Goal: Find specific fact: Find specific fact

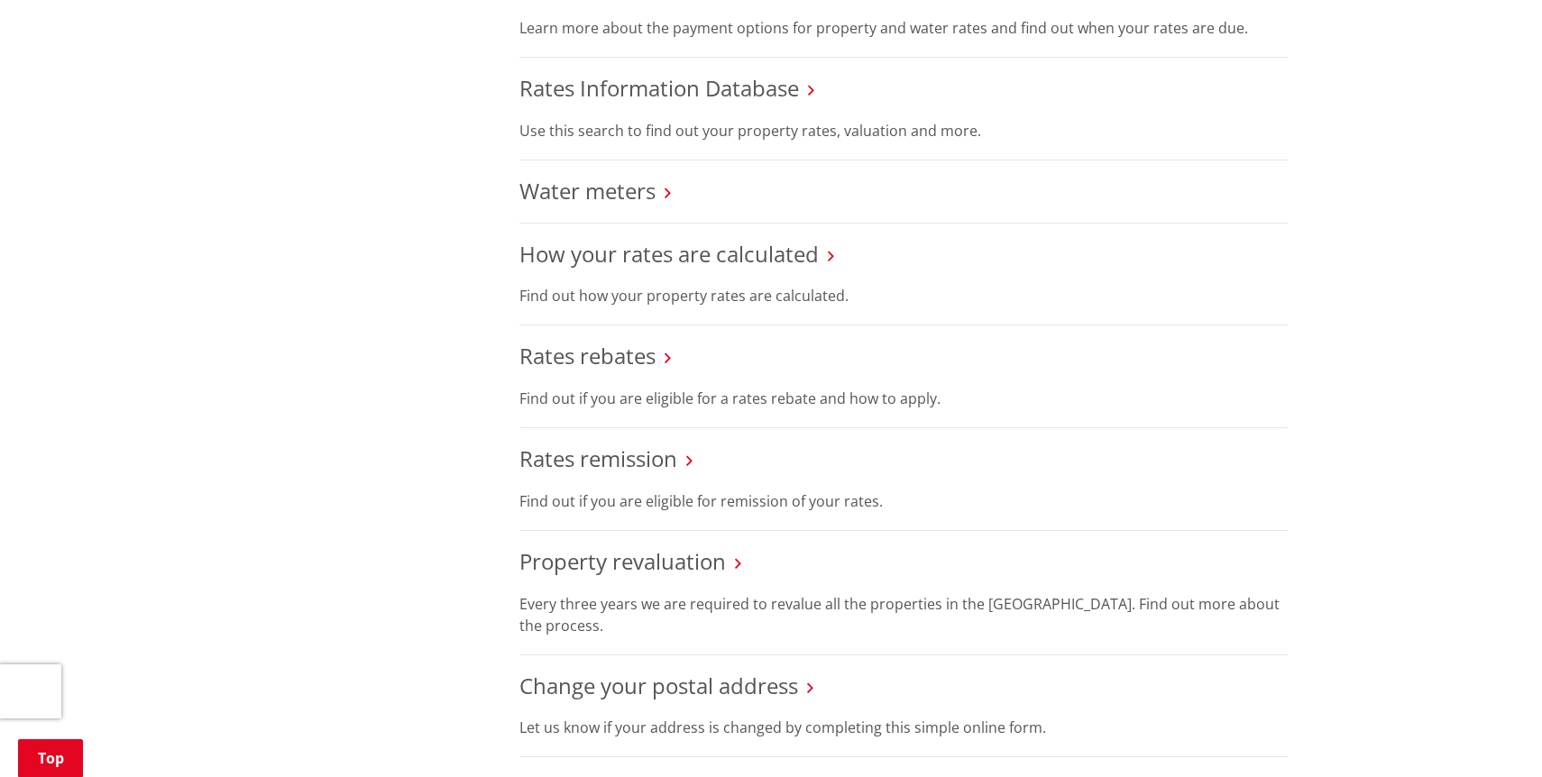
scroll to position [760, 0]
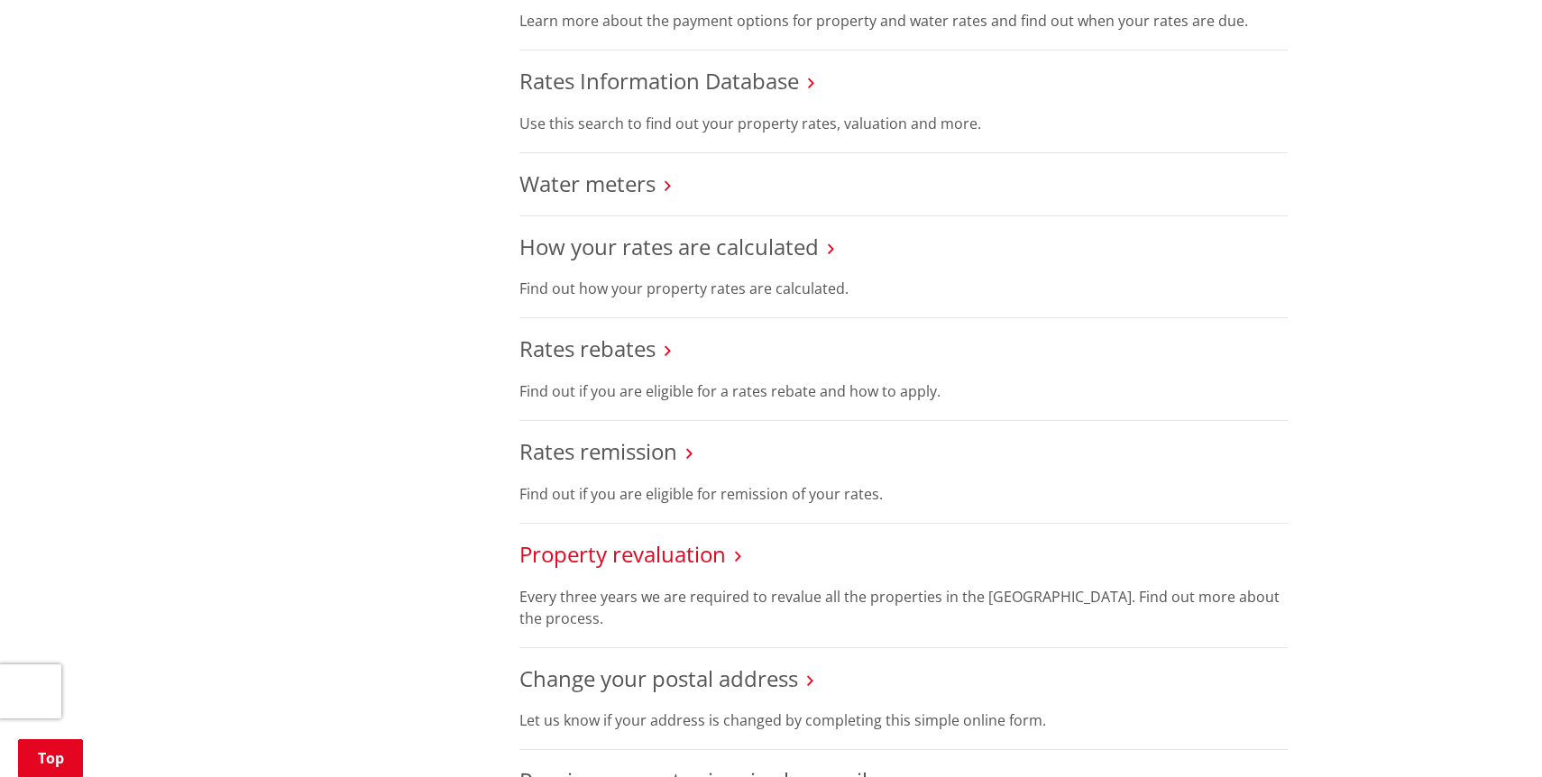
click at [647, 550] on link "Property revaluation" at bounding box center [622, 554] width 207 height 30
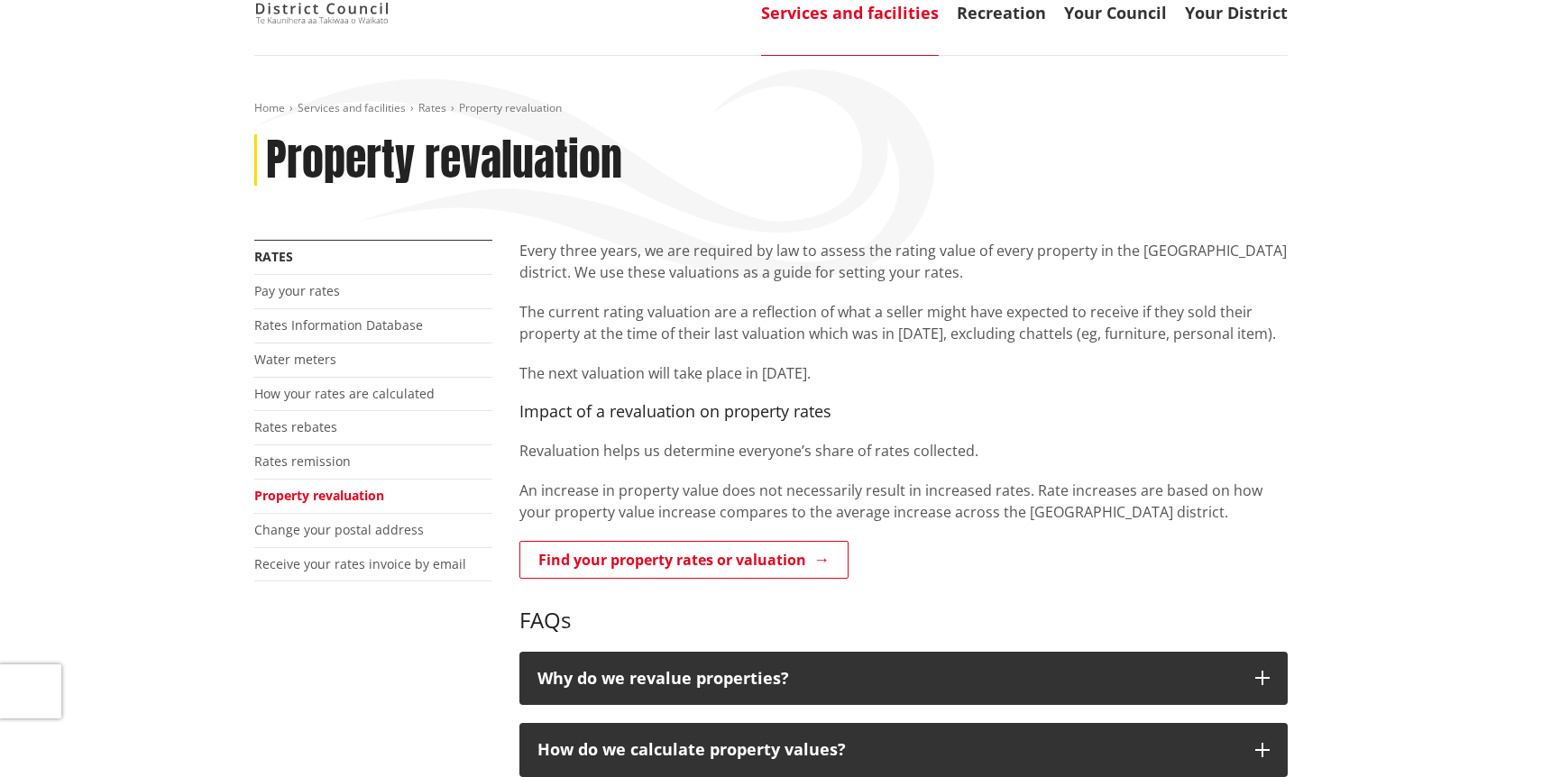
scroll to position [127, 0]
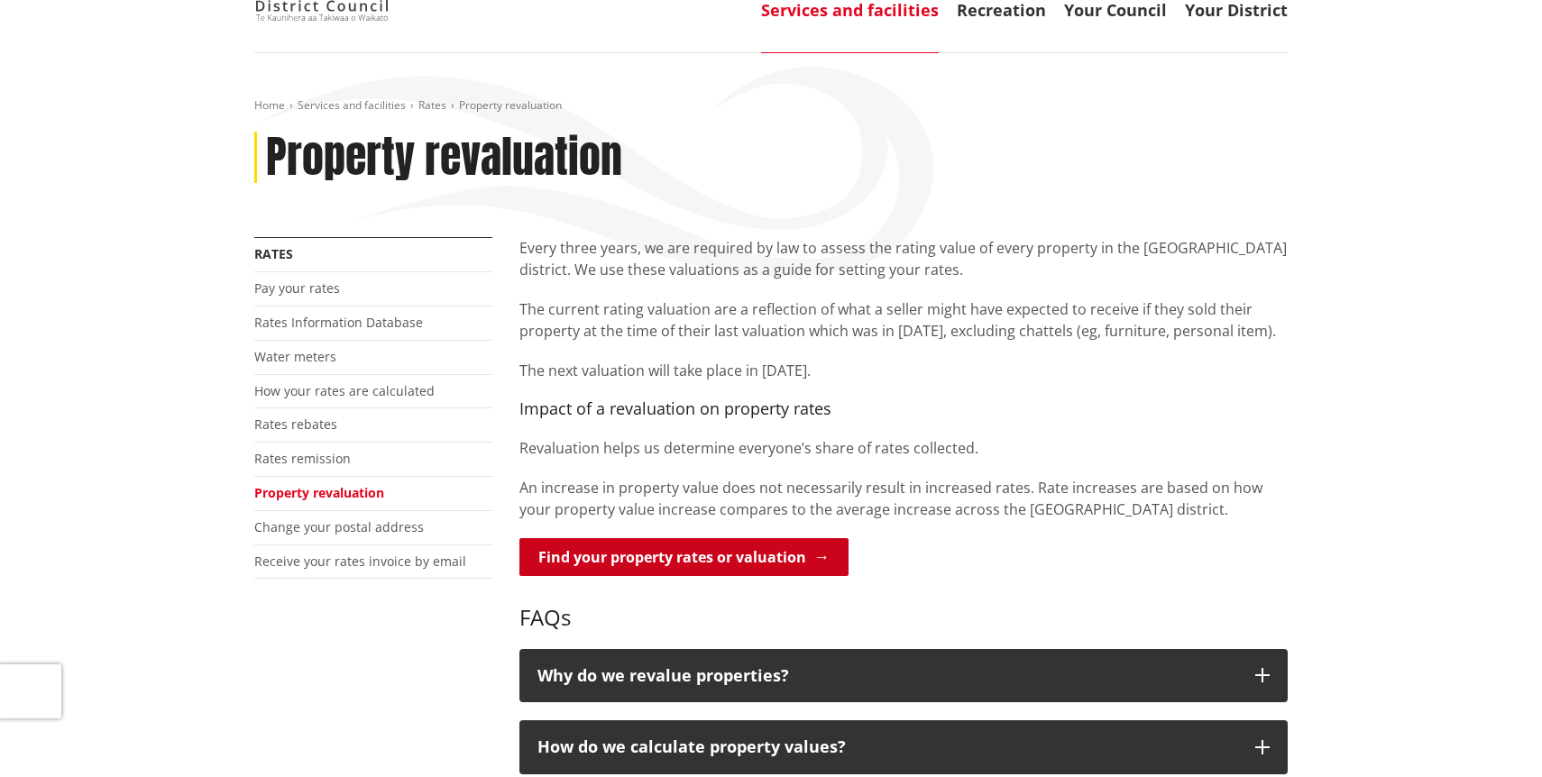
click at [701, 559] on link "Find your property rates or valuation" at bounding box center [683, 557] width 329 height 38
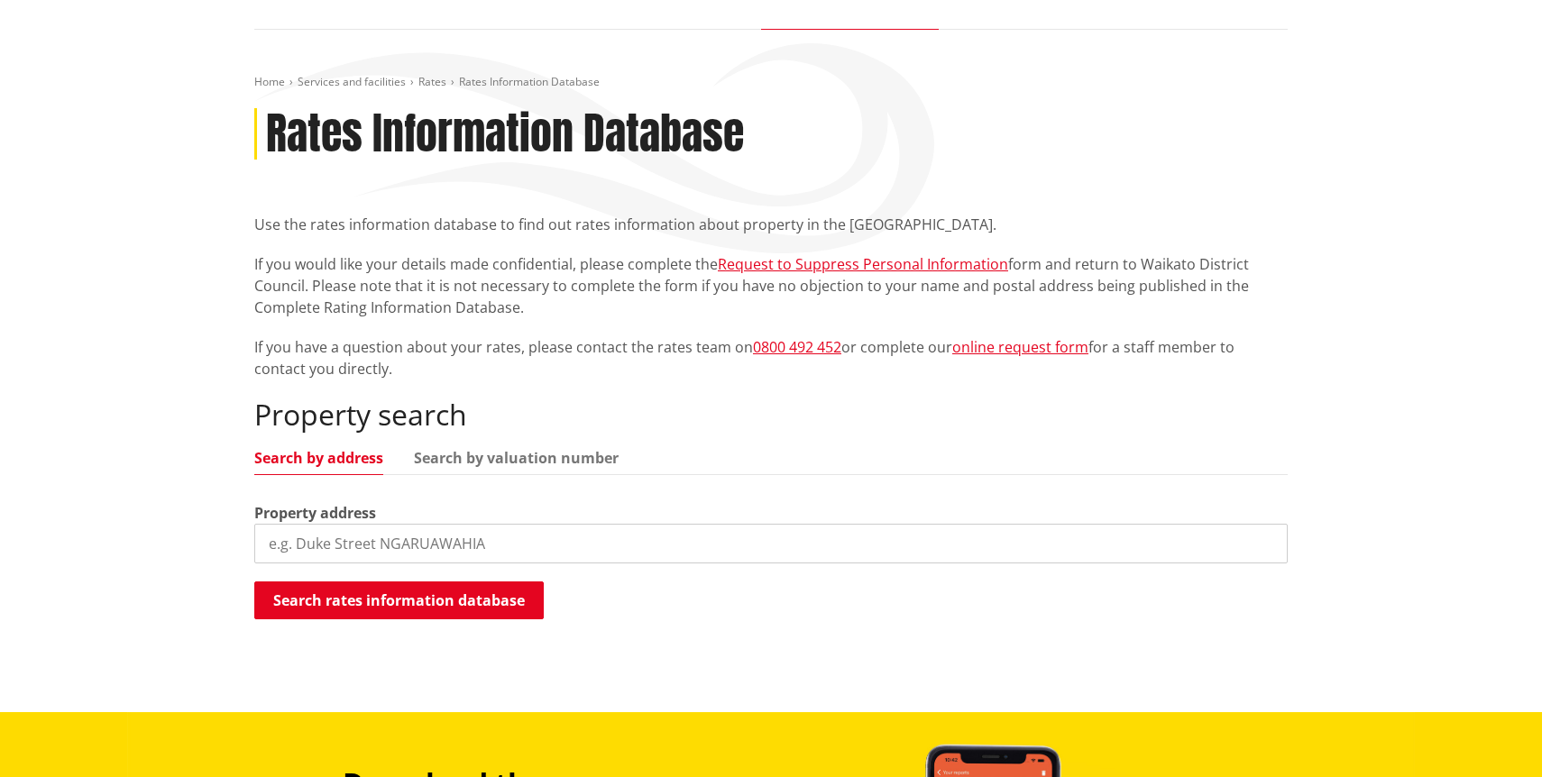
scroll to position [152, 0]
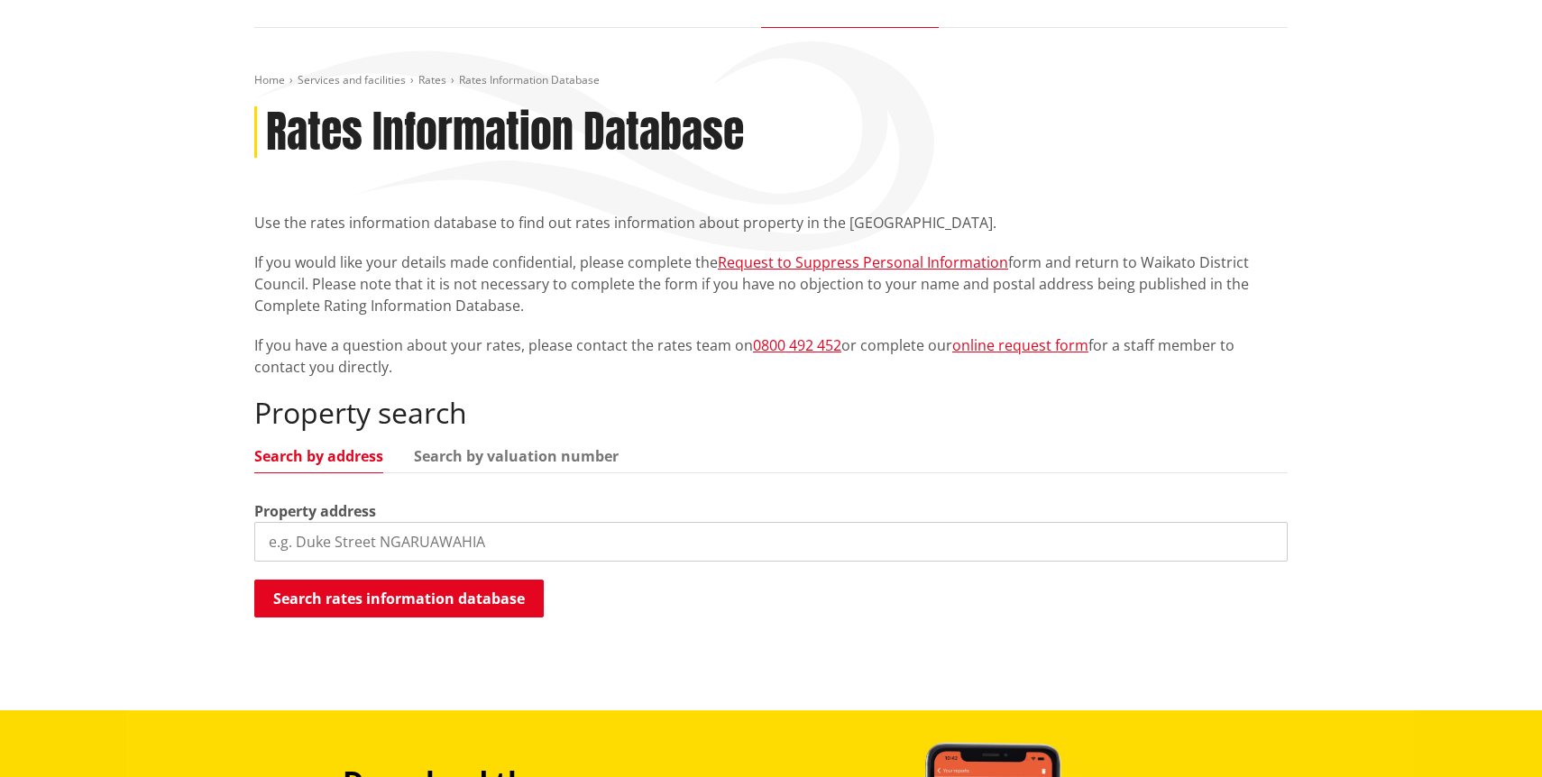
click at [574, 541] on input "search" at bounding box center [770, 542] width 1033 height 40
type input "25 Frankfield Road"
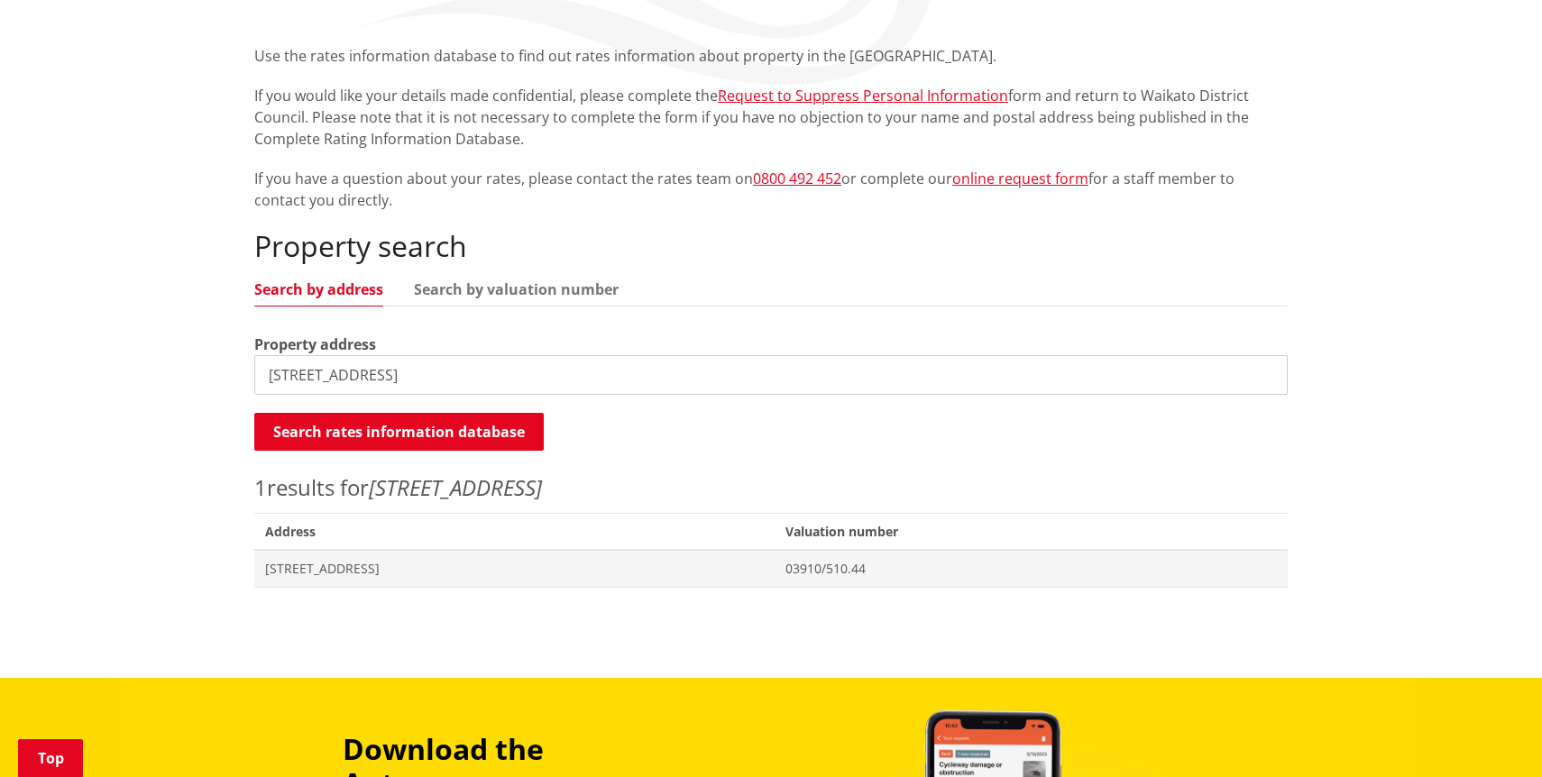
scroll to position [323, 0]
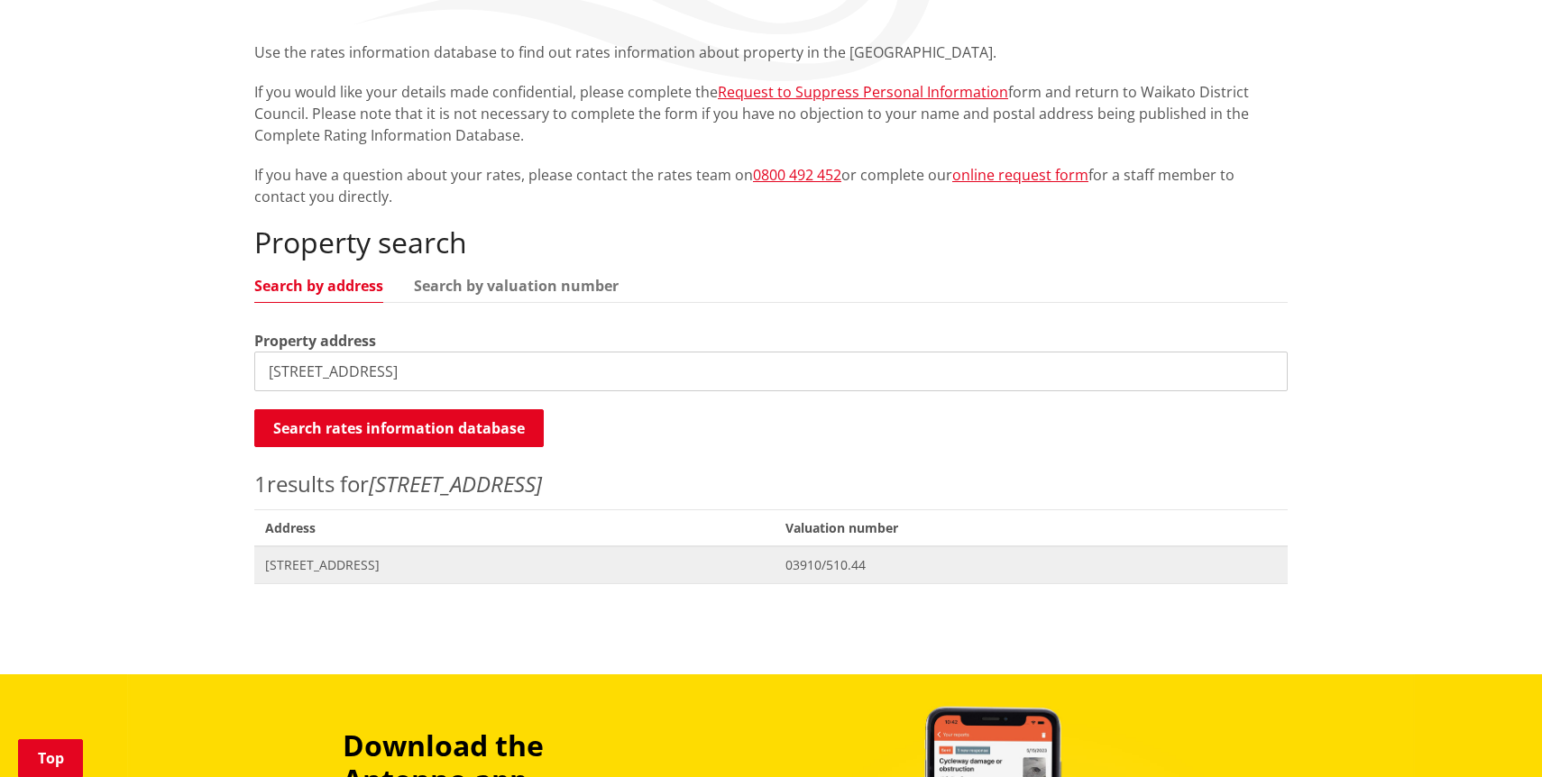
click at [485, 566] on span "25 Frankfield Road POKENO" at bounding box center [514, 565] width 499 height 18
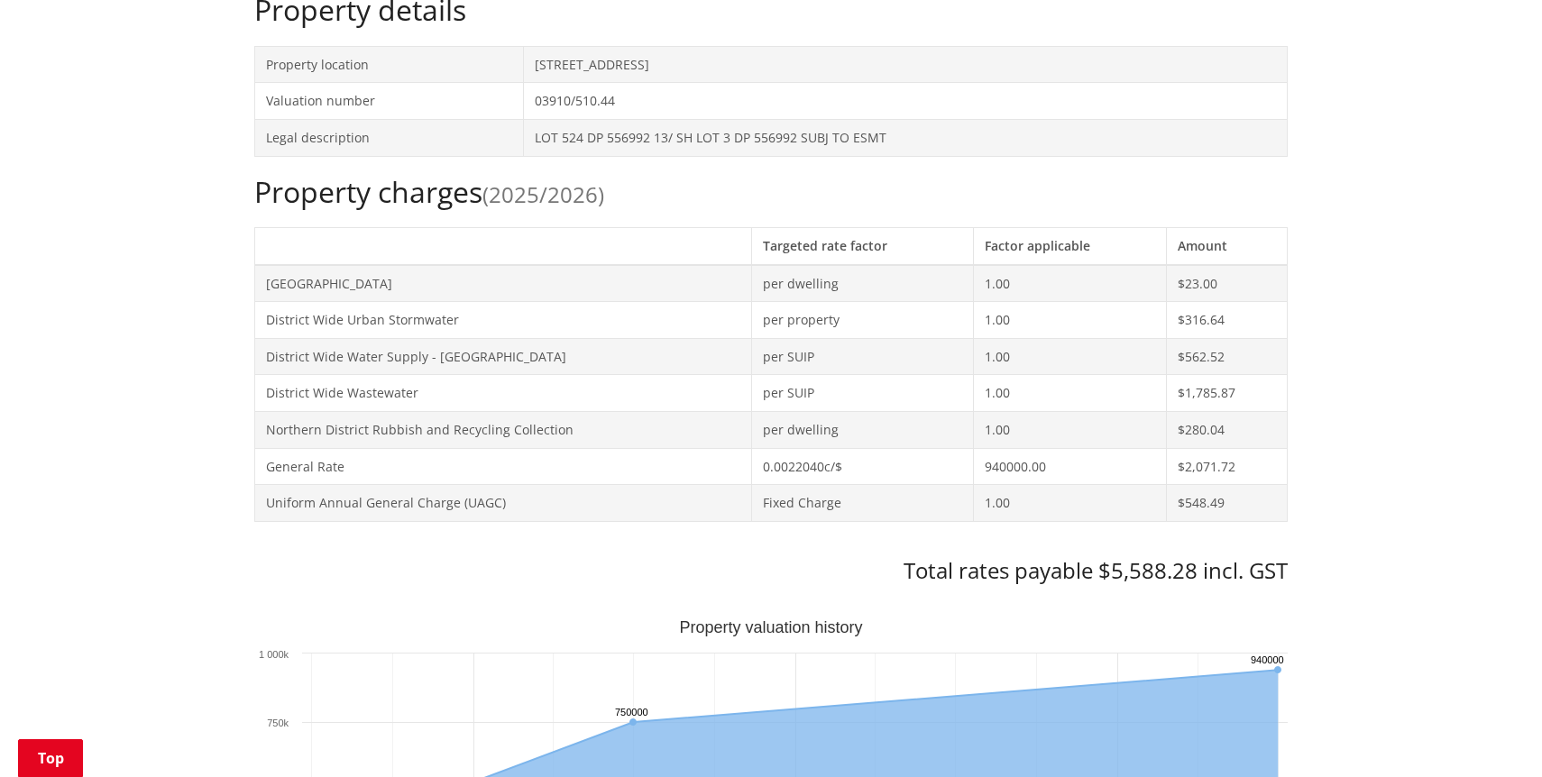
scroll to position [626, 0]
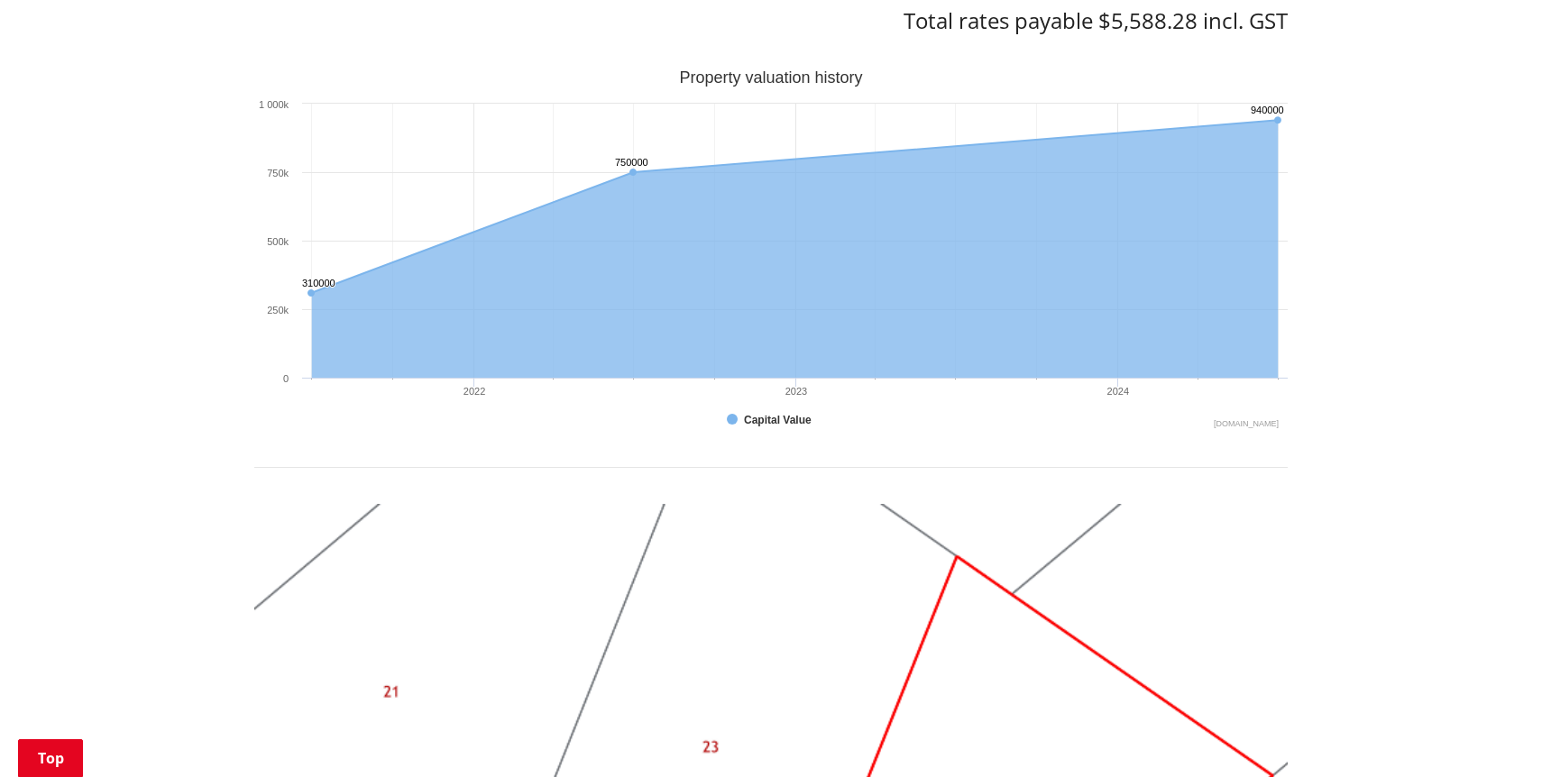
scroll to position [1159, 0]
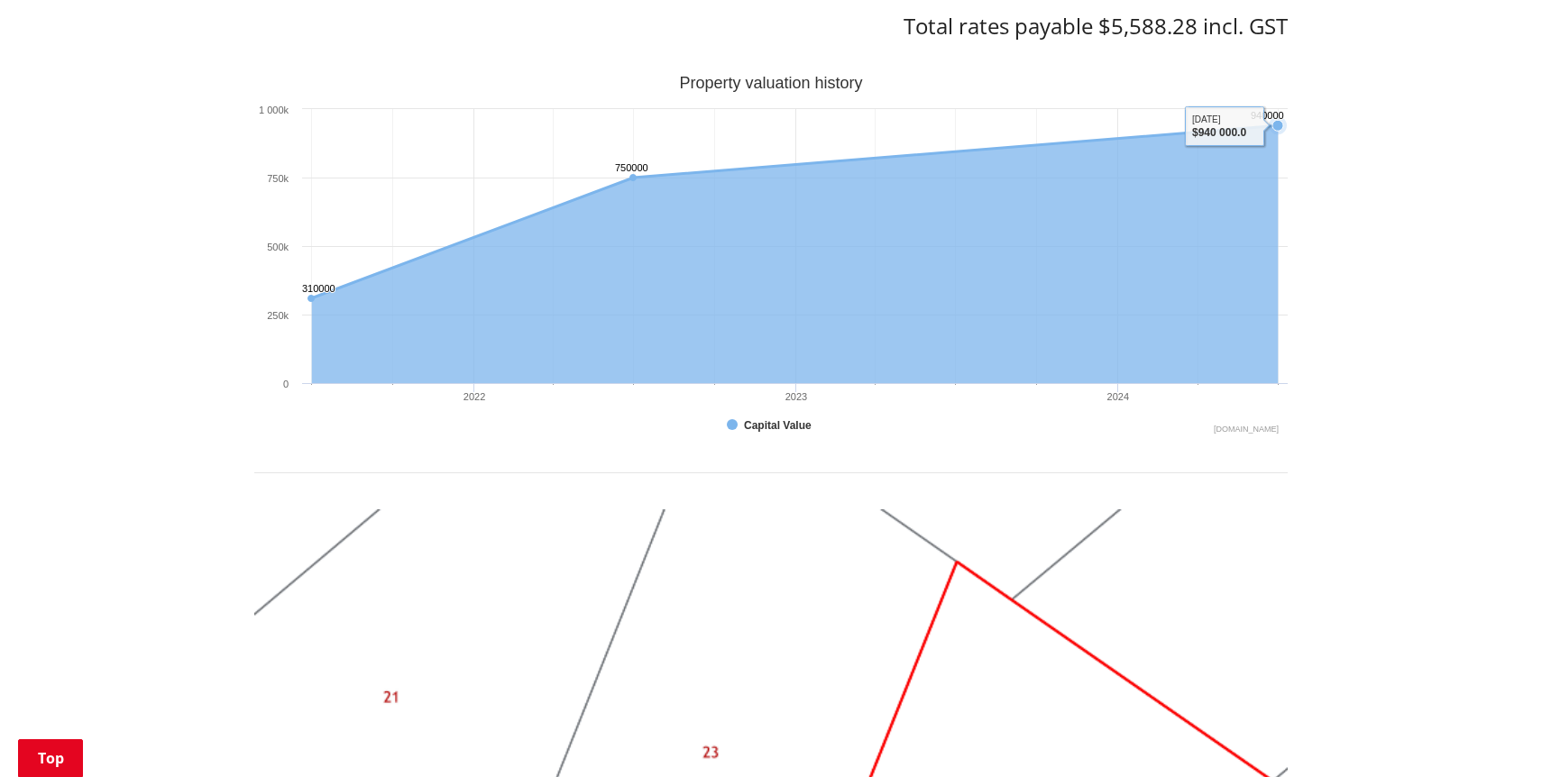
click at [1217, 125] on icon "Interactive chart" at bounding box center [795, 211] width 967 height 173
click at [1277, 122] on icon "Sunday, Jun 30, 12:00, 940,000. Capital Value." at bounding box center [1277, 125] width 11 height 11
click at [631, 176] on icon "Thursday, Jun 30, 12:00, 750,000. Capital Value." at bounding box center [633, 177] width 11 height 11
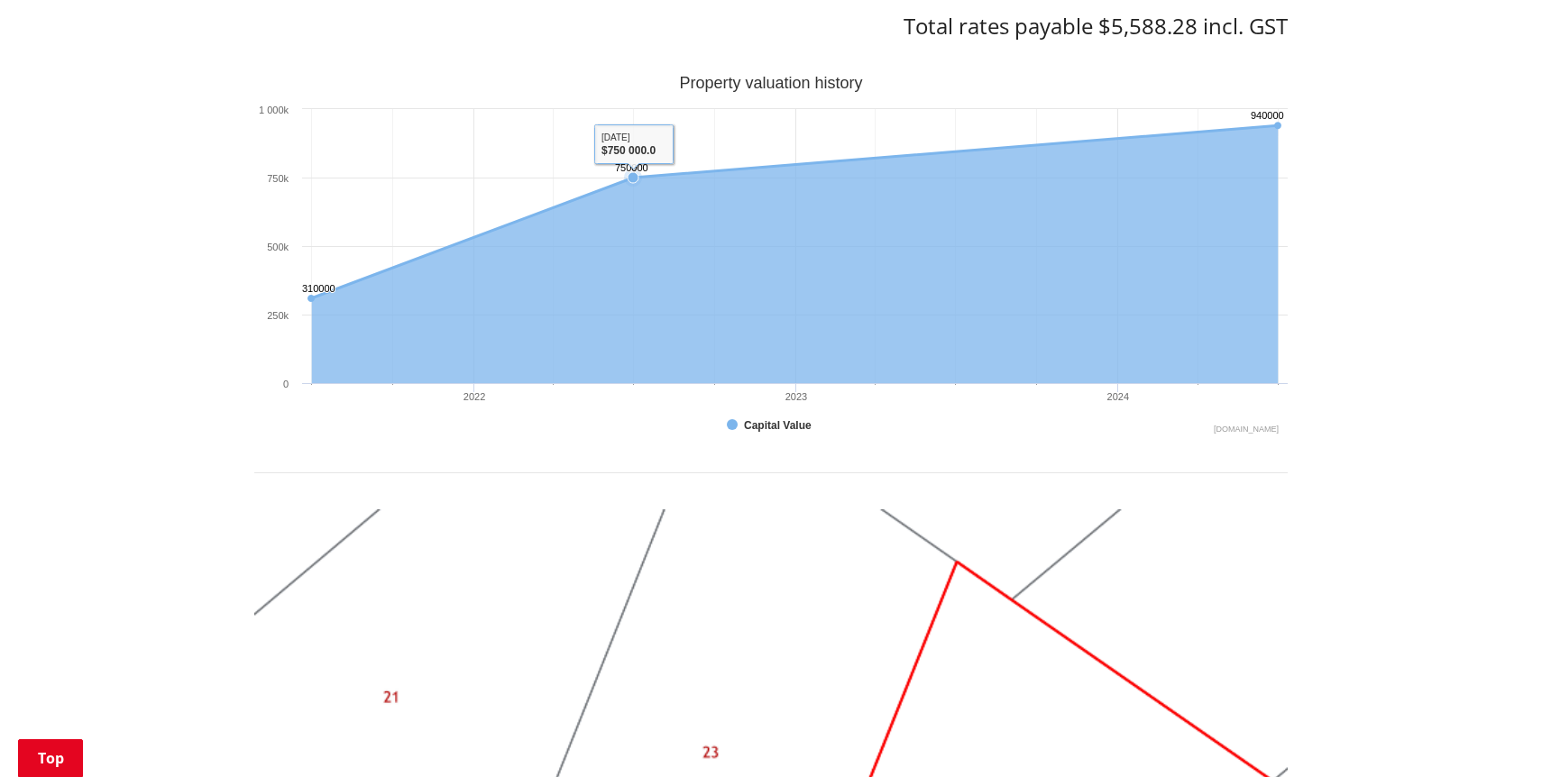
click at [631, 176] on icon "Thursday, Jun 30, 12:00, 750,000. Capital Value." at bounding box center [633, 177] width 11 height 11
click at [632, 177] on icon "Thursday, Jun 30, 12:00, 750,000. Capital Value." at bounding box center [633, 177] width 11 height 11
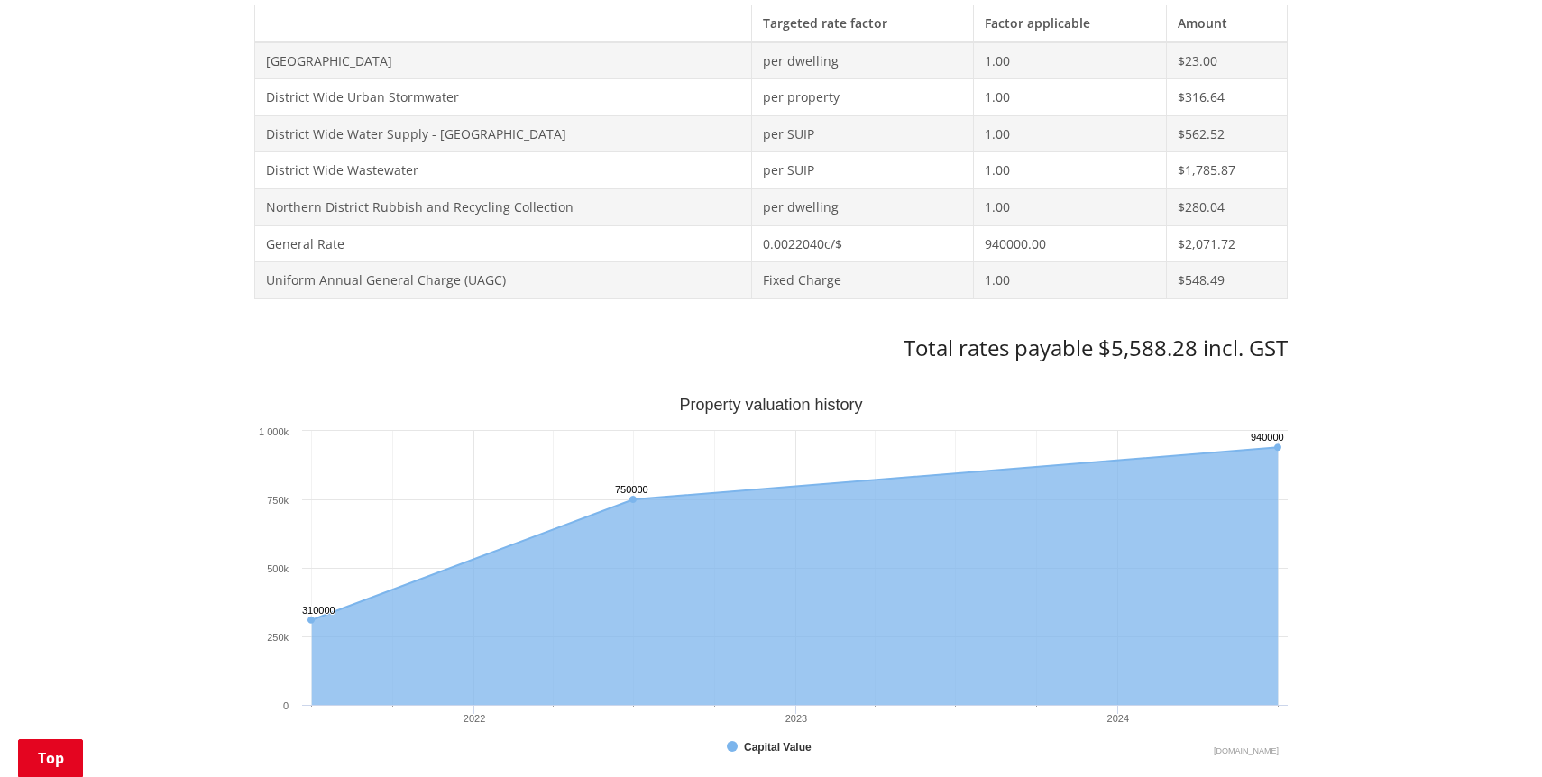
scroll to position [838, 0]
